Goal: Information Seeking & Learning: Learn about a topic

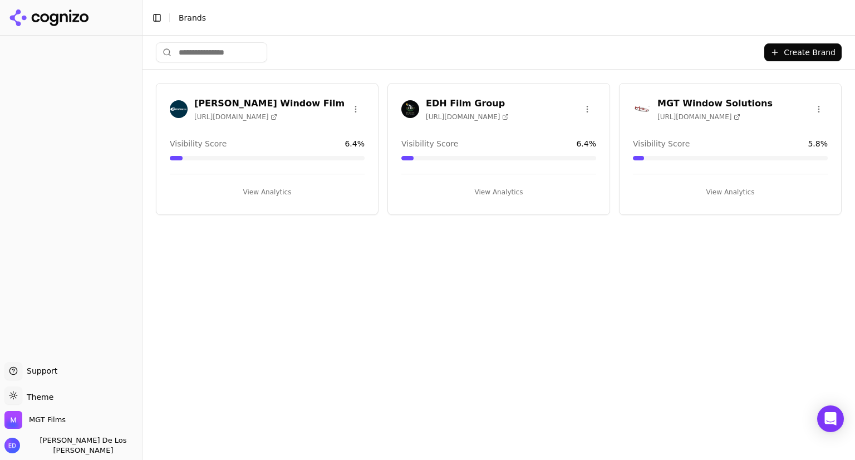
click at [673, 121] on div "MGT Window Solutions [URL][DOMAIN_NAME]" at bounding box center [731, 111] width 222 height 28
click at [715, 190] on button "View Analytics" at bounding box center [730, 192] width 195 height 18
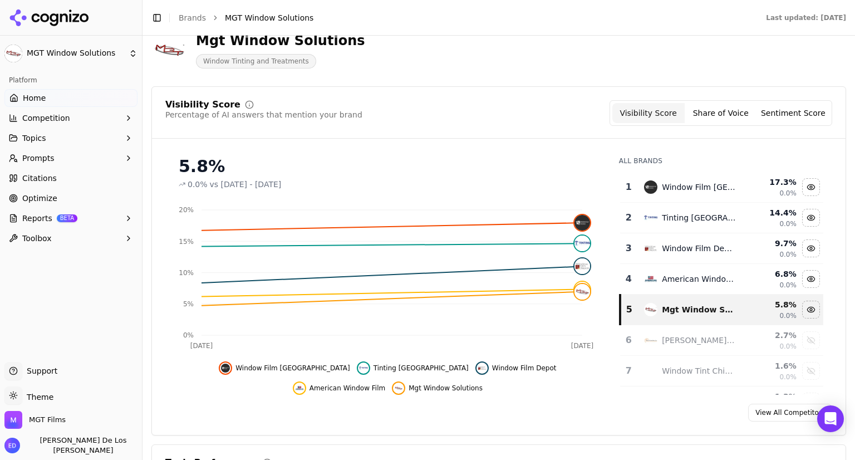
scroll to position [111, 0]
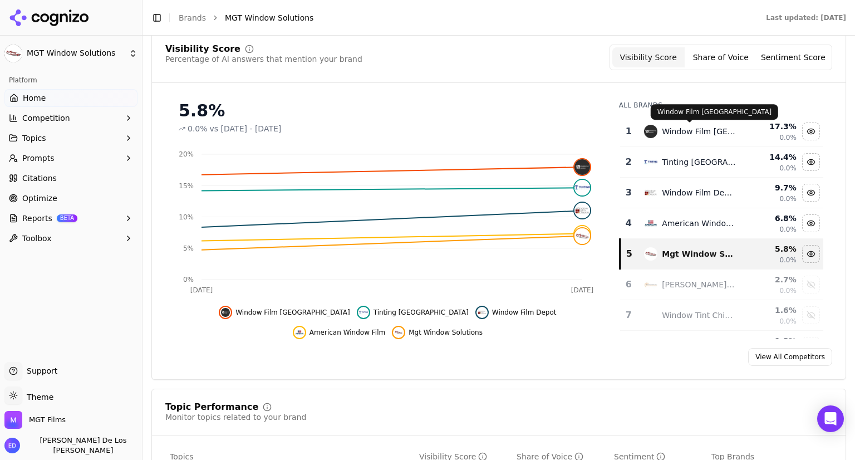
click at [705, 135] on div "Window Film [GEOGRAPHIC_DATA]" at bounding box center [699, 131] width 74 height 11
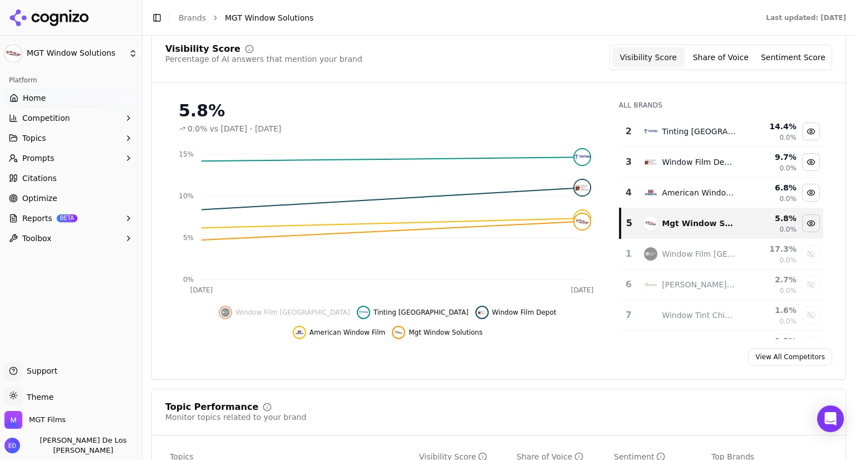
click at [409, 332] on span "Mgt Window Solutions" at bounding box center [446, 332] width 74 height 9
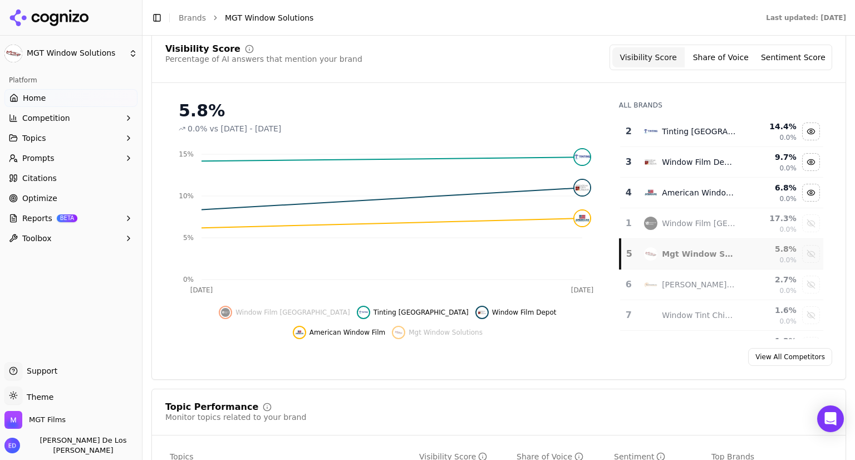
click at [409, 332] on span "Mgt Window Solutions" at bounding box center [446, 332] width 74 height 9
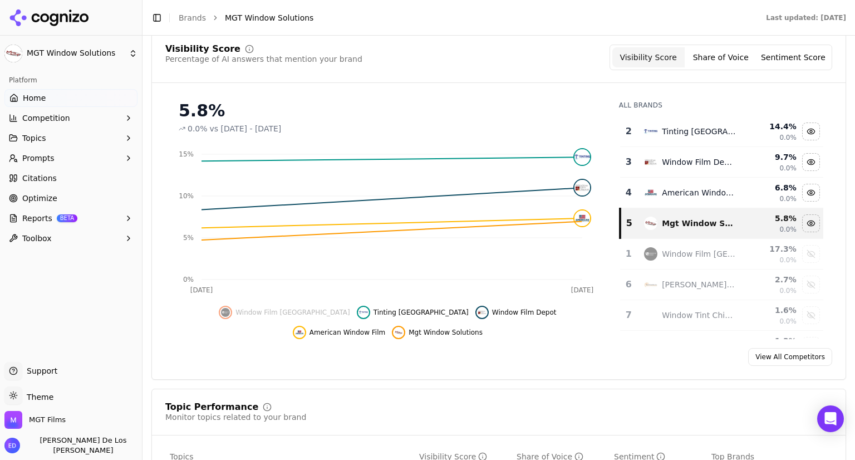
click at [409, 332] on span "Mgt Window Solutions" at bounding box center [446, 332] width 74 height 9
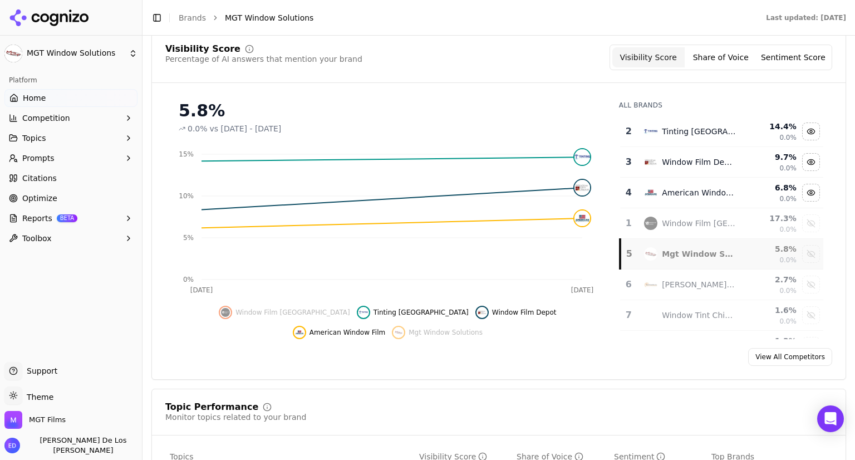
click at [409, 332] on span "Mgt Window Solutions" at bounding box center [446, 332] width 74 height 9
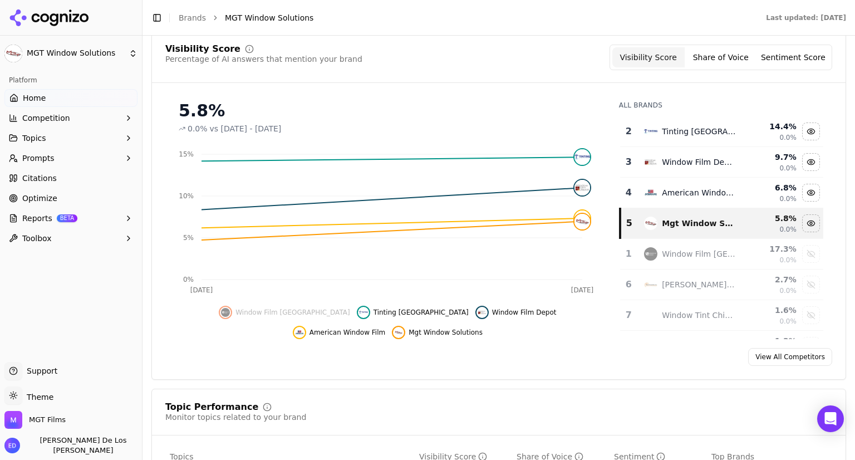
click at [409, 332] on span "Mgt Window Solutions" at bounding box center [446, 332] width 74 height 9
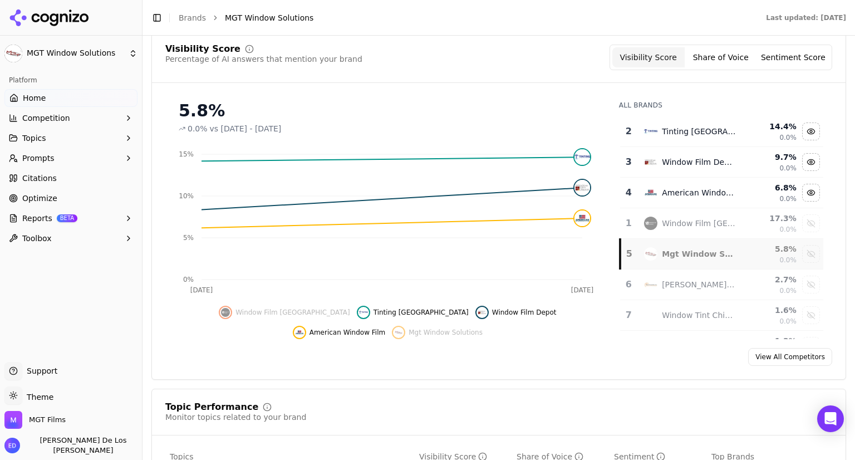
click at [409, 332] on span "Mgt Window Solutions" at bounding box center [446, 332] width 74 height 9
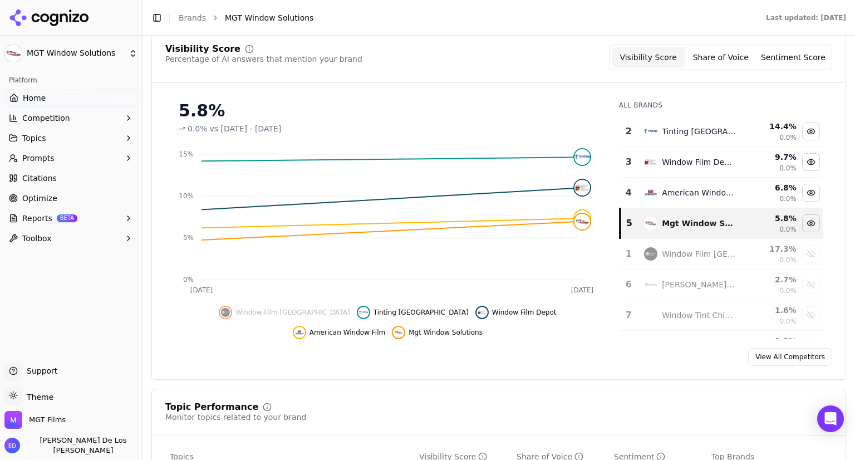
scroll to position [0, 0]
click at [124, 137] on button "Topics" at bounding box center [70, 138] width 133 height 18
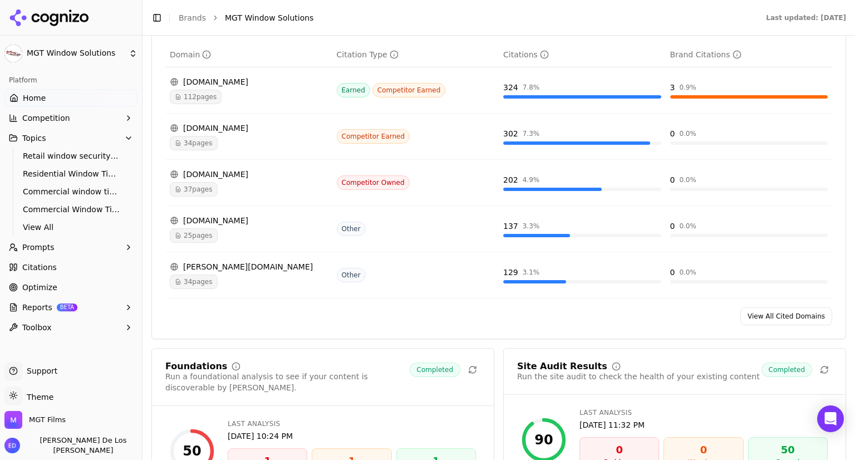
scroll to position [1392, 0]
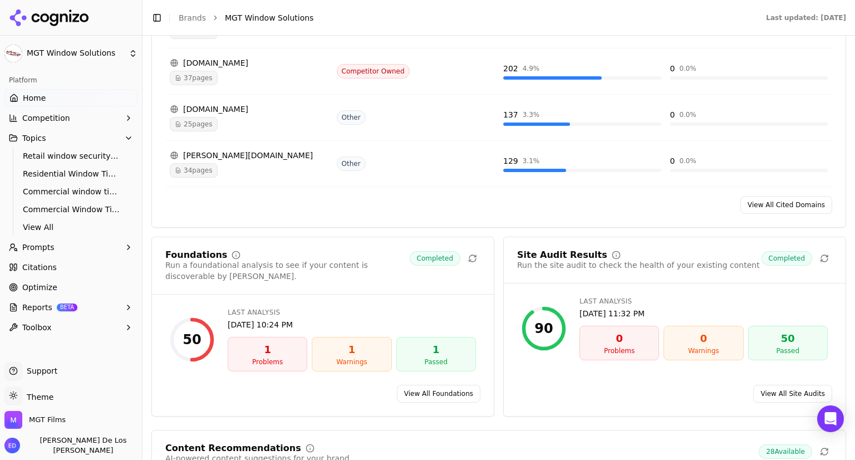
click at [268, 342] on div "1" at bounding box center [268, 350] width 70 height 16
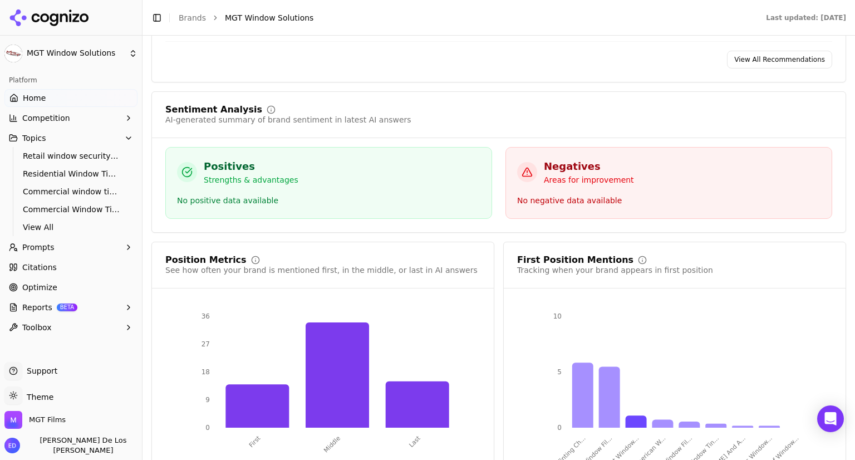
scroll to position [2114, 0]
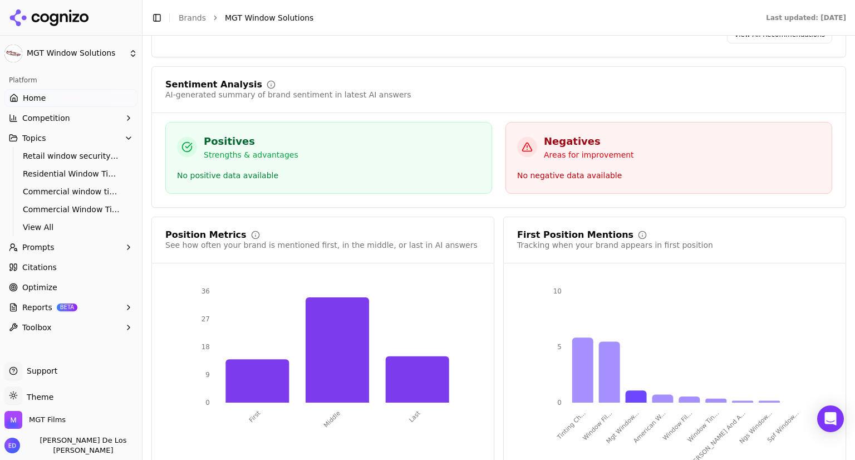
click at [84, 281] on link "Optimize" at bounding box center [70, 287] width 133 height 18
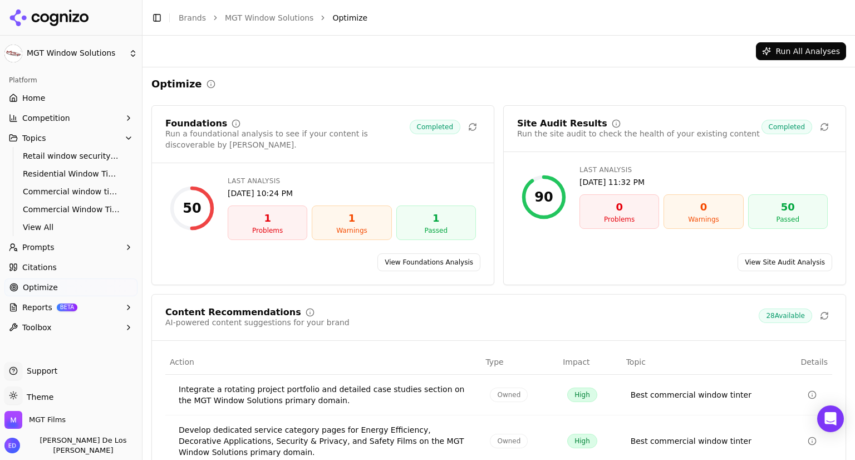
click at [129, 247] on icon "button" at bounding box center [128, 247] width 9 height 9
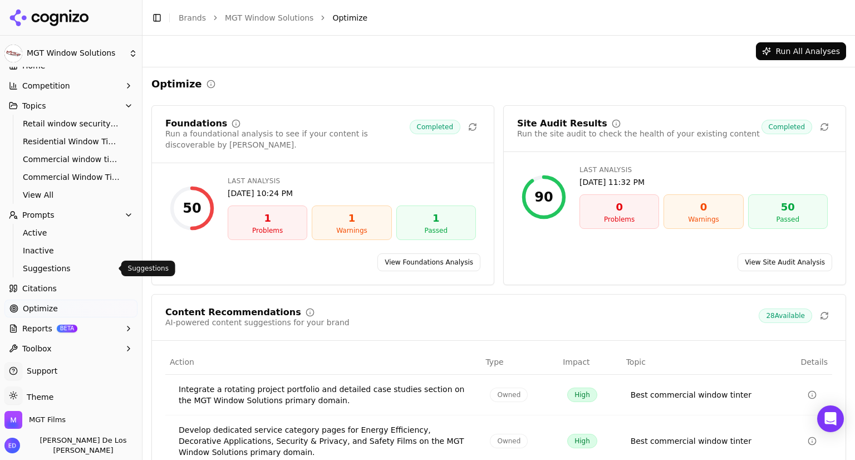
click at [90, 263] on span "Suggestions" at bounding box center [71, 268] width 97 height 11
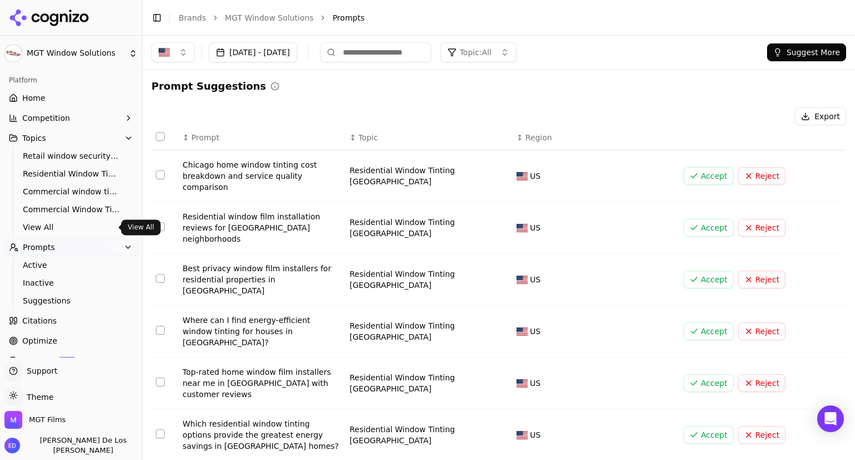
click at [42, 223] on span "View All" at bounding box center [71, 227] width 97 height 11
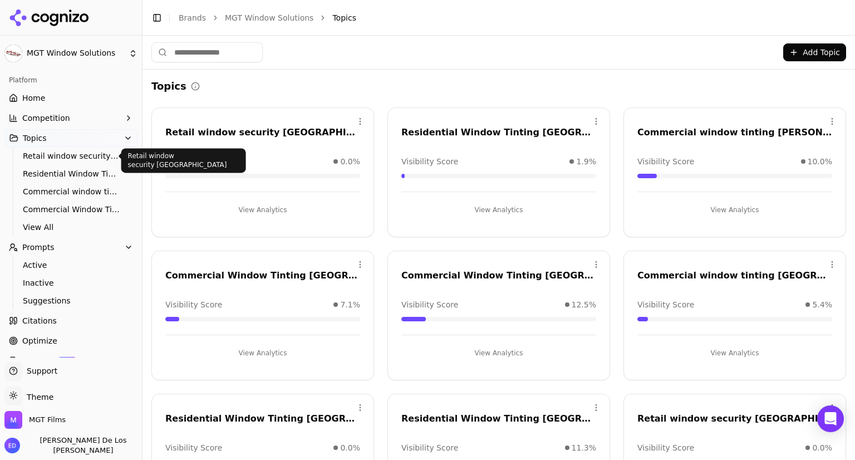
click at [62, 159] on span "Retail window security [GEOGRAPHIC_DATA]" at bounding box center [71, 155] width 97 height 11
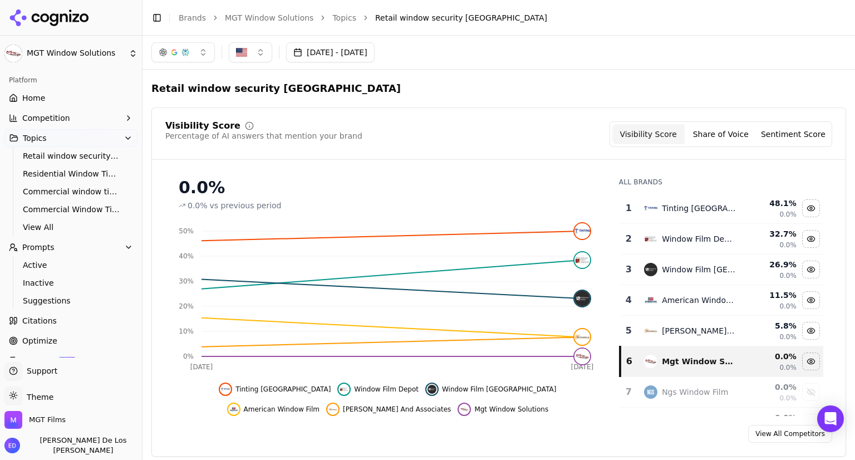
drag, startPoint x: 138, startPoint y: 318, endPoint x: 138, endPoint y: 341, distance: 22.8
click at [138, 341] on button "Toggle Sidebar" at bounding box center [142, 230] width 9 height 460
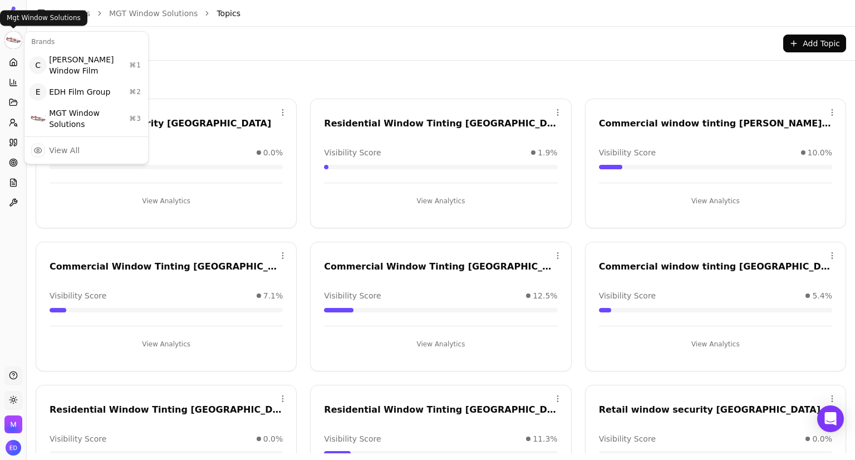
click at [11, 36] on html "MGT Window Solutions Platform Home Competition Topics Prompts Citations Optimiz…" at bounding box center [427, 230] width 855 height 460
click at [457, 35] on html "MGT Window Solutions Platform Home Competition Topics Prompts Citations Optimiz…" at bounding box center [427, 230] width 855 height 460
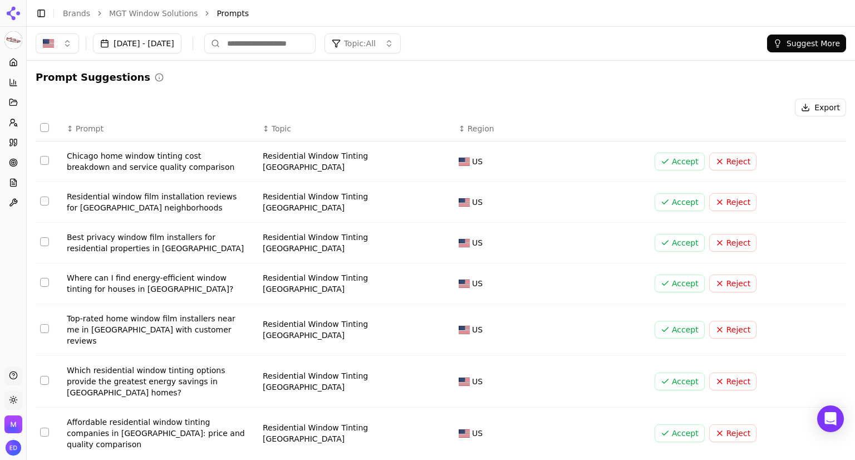
click at [100, 155] on div "Chicago home window tinting cost breakdown and service quality comparison" at bounding box center [156, 161] width 178 height 22
click at [274, 163] on div "Residential Window Tinting [GEOGRAPHIC_DATA]" at bounding box center [356, 161] width 187 height 22
click at [812, 107] on button "Export" at bounding box center [820, 108] width 51 height 18
